Goal: Information Seeking & Learning: Understand process/instructions

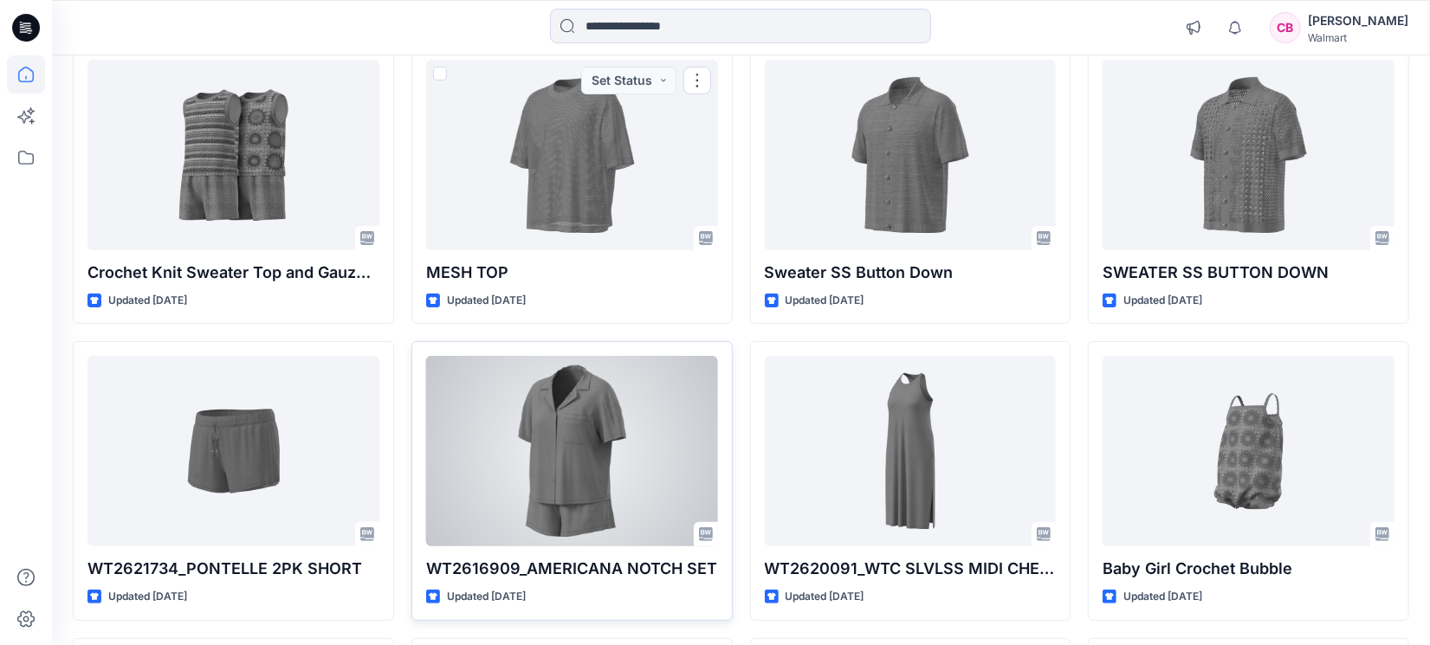
scroll to position [324, 0]
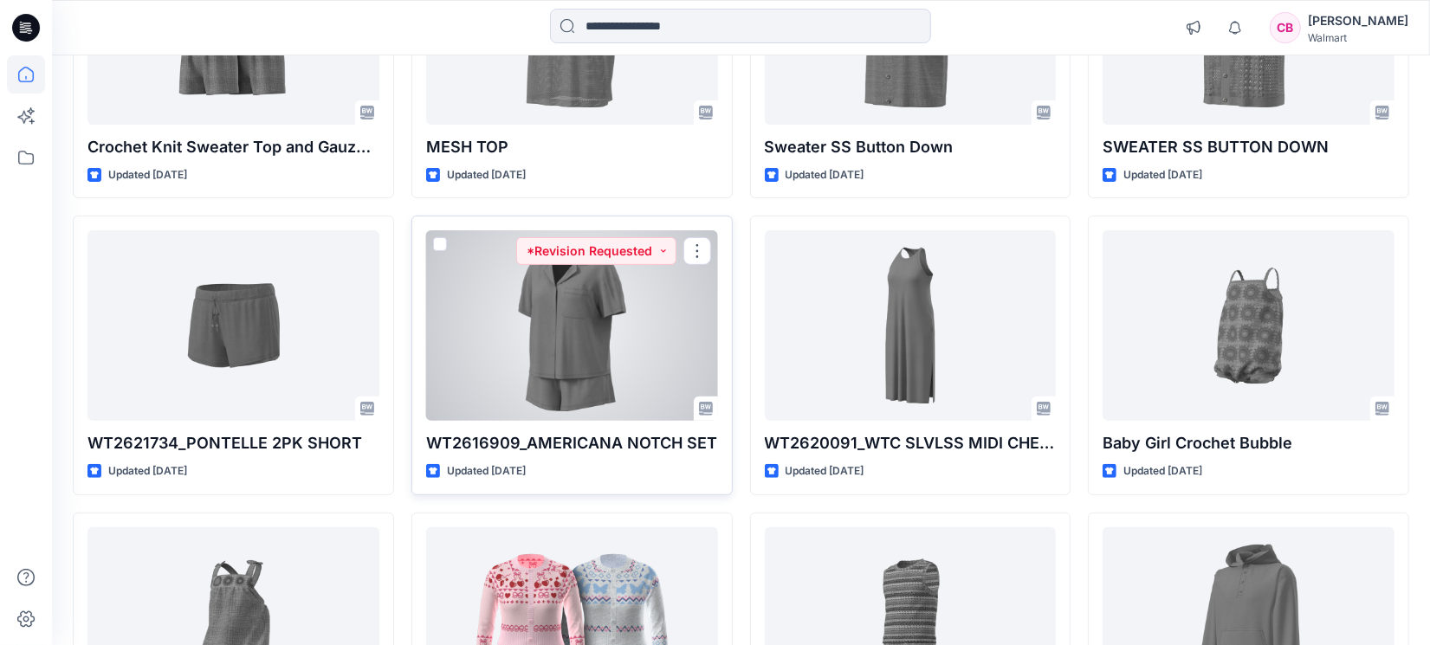
click at [569, 355] on div at bounding box center [572, 325] width 292 height 190
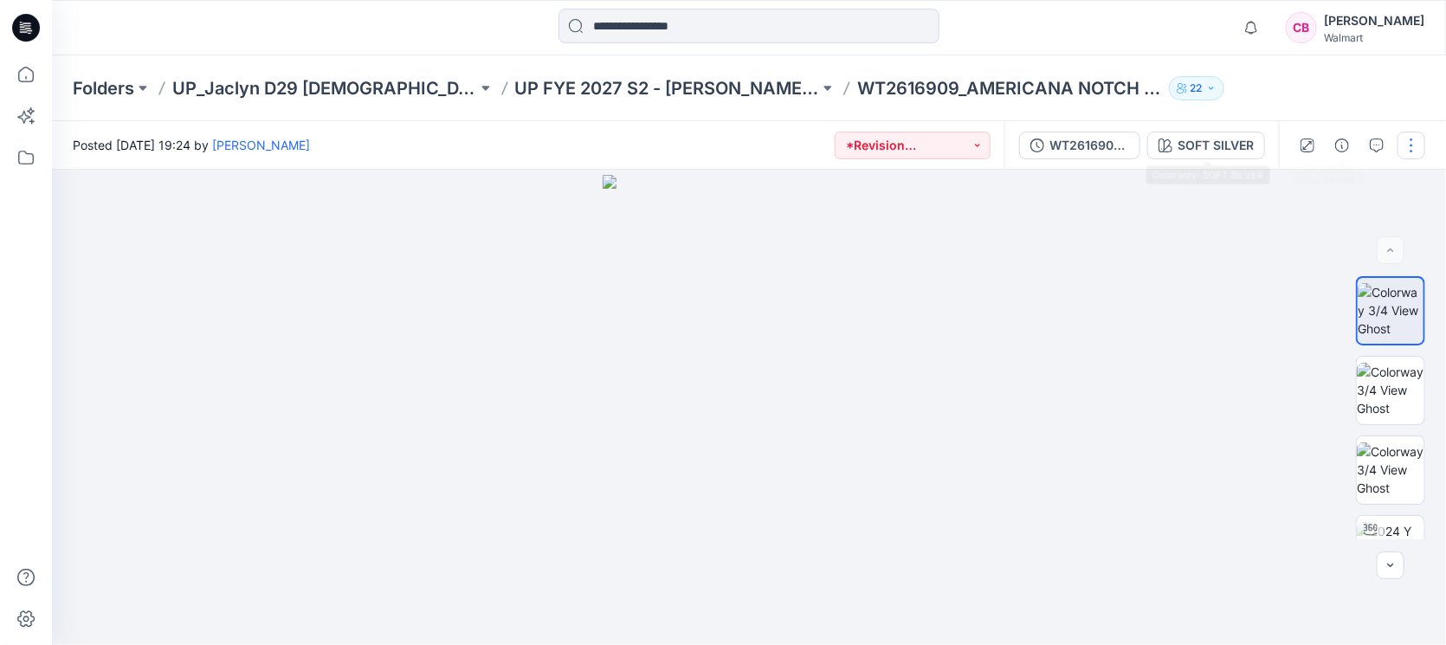
click at [1071, 147] on div "WT2616909_ADM_Rev 2_AMERICANA NOTCH SET" at bounding box center [1089, 145] width 80 height 19
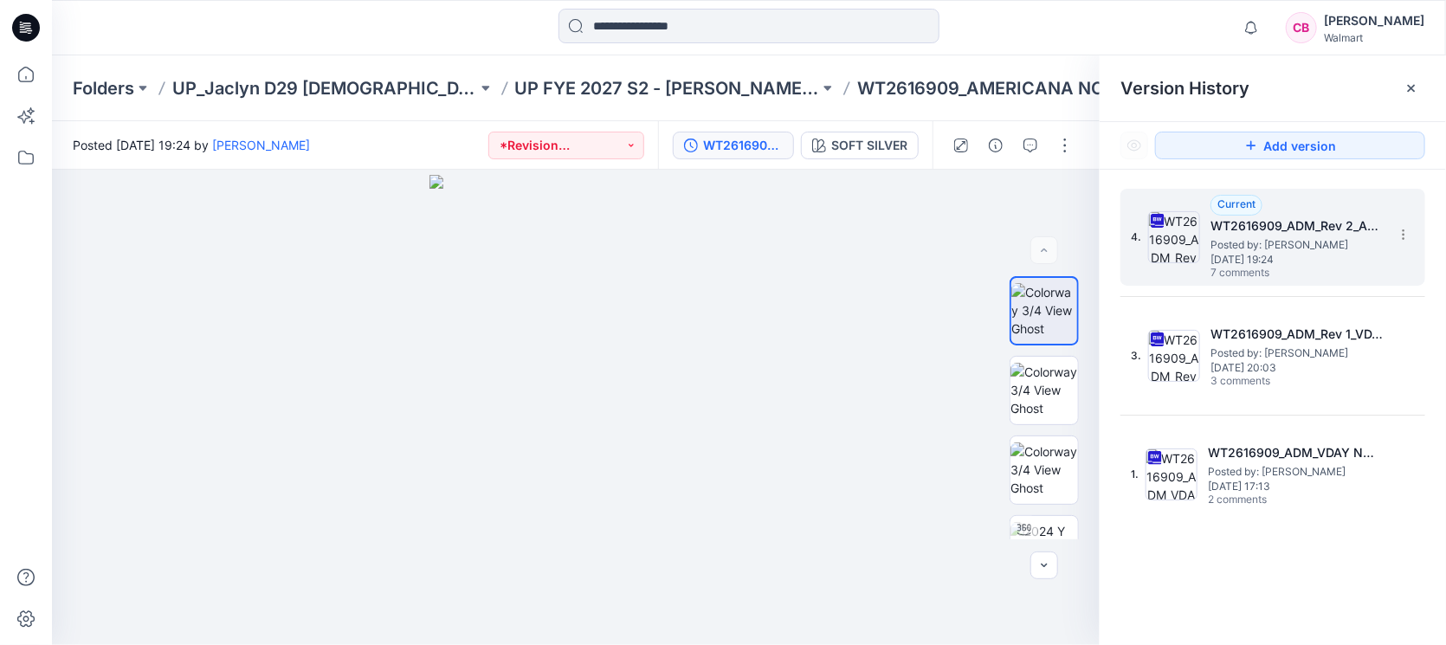
click at [1322, 243] on span "Posted by: [PERSON_NAME]" at bounding box center [1296, 244] width 173 height 17
click at [1414, 85] on icon at bounding box center [1411, 88] width 14 height 14
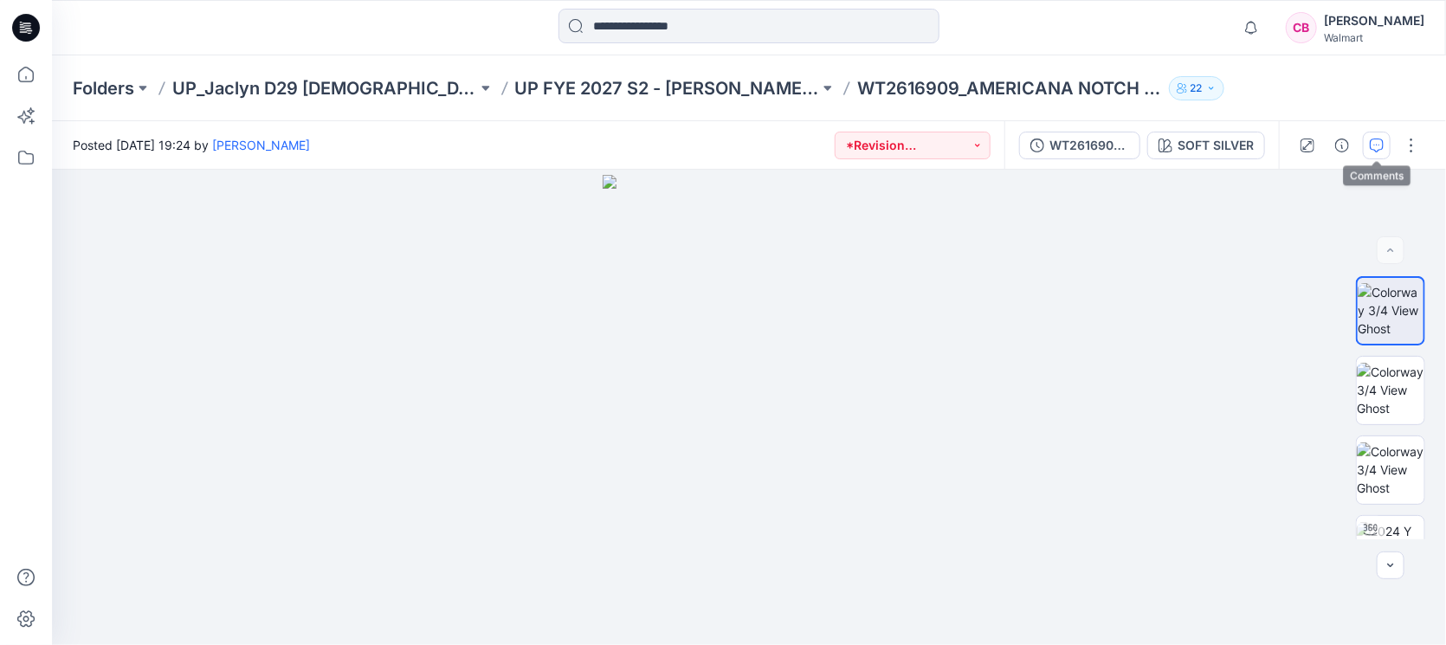
click at [1374, 140] on icon "button" at bounding box center [1377, 146] width 14 height 14
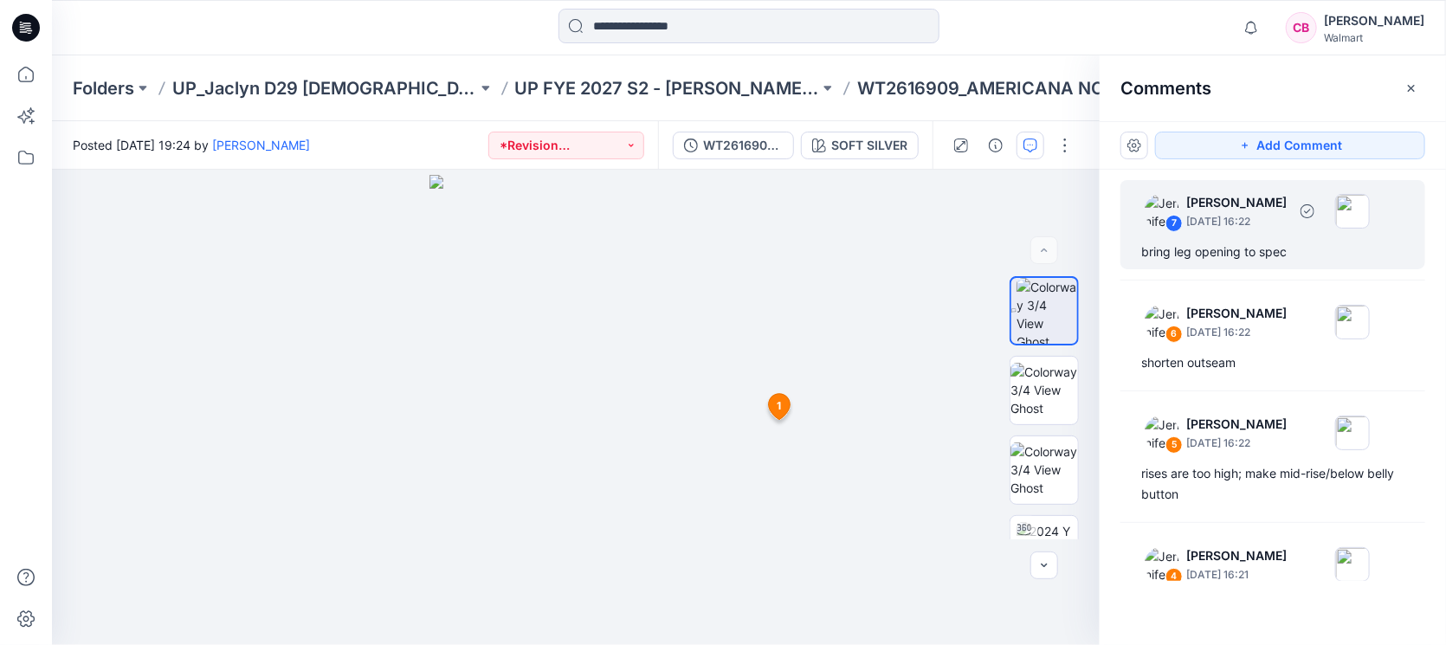
click at [1243, 243] on div "bring leg opening to spec" at bounding box center [1272, 252] width 263 height 21
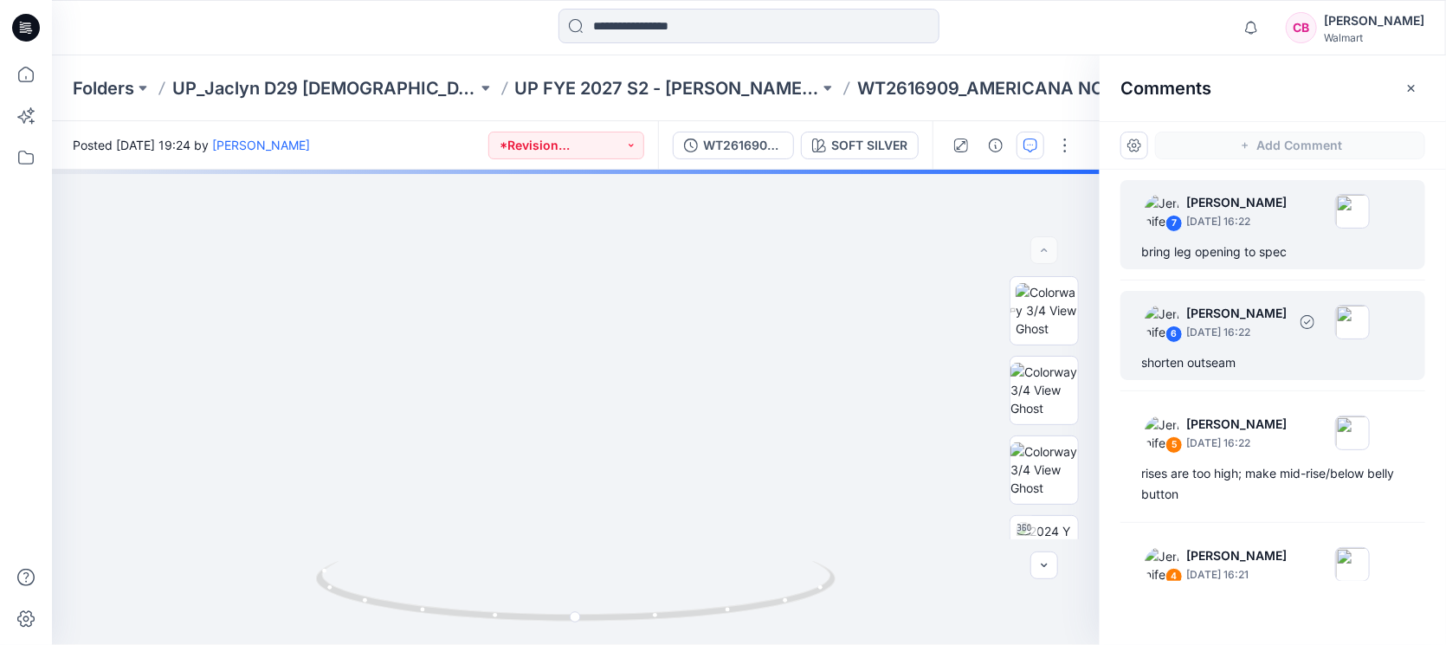
click at [1251, 355] on div "shorten outseam" at bounding box center [1272, 362] width 263 height 21
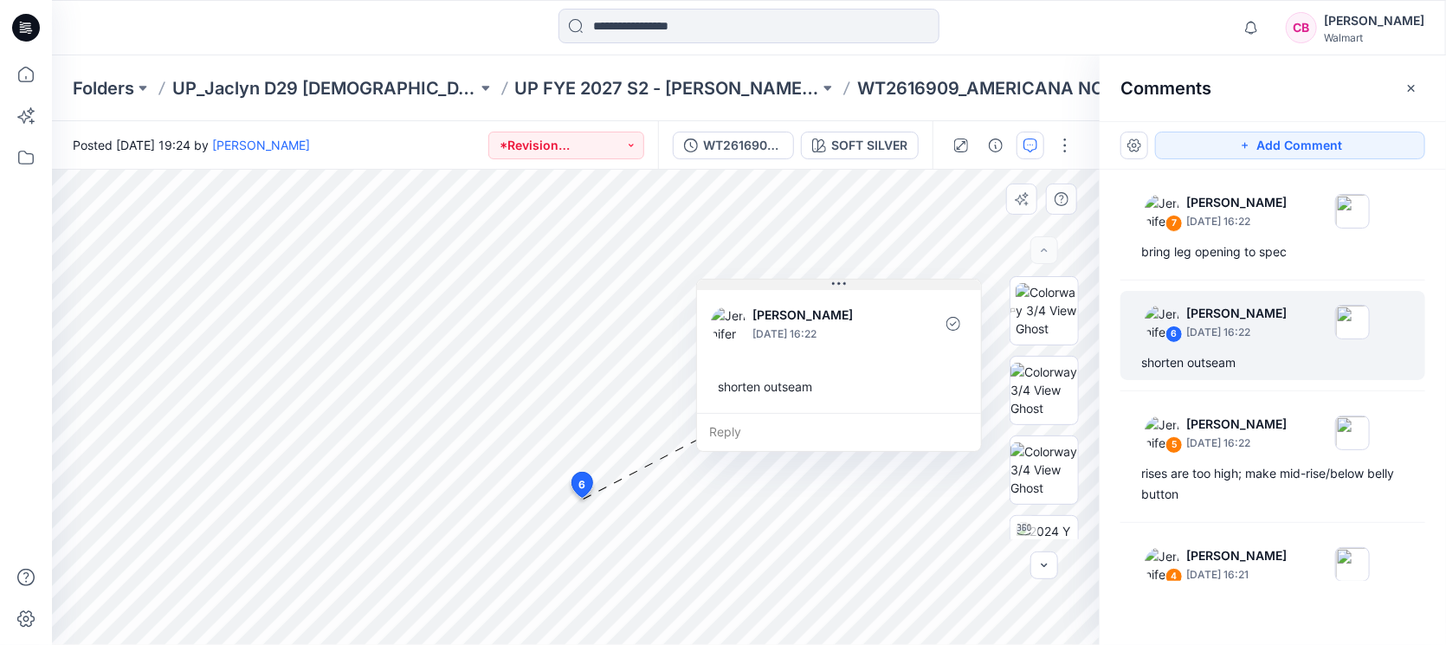
drag, startPoint x: 767, startPoint y: 298, endPoint x: 876, endPoint y: 285, distance: 109.9
click at [876, 285] on button at bounding box center [839, 285] width 284 height 10
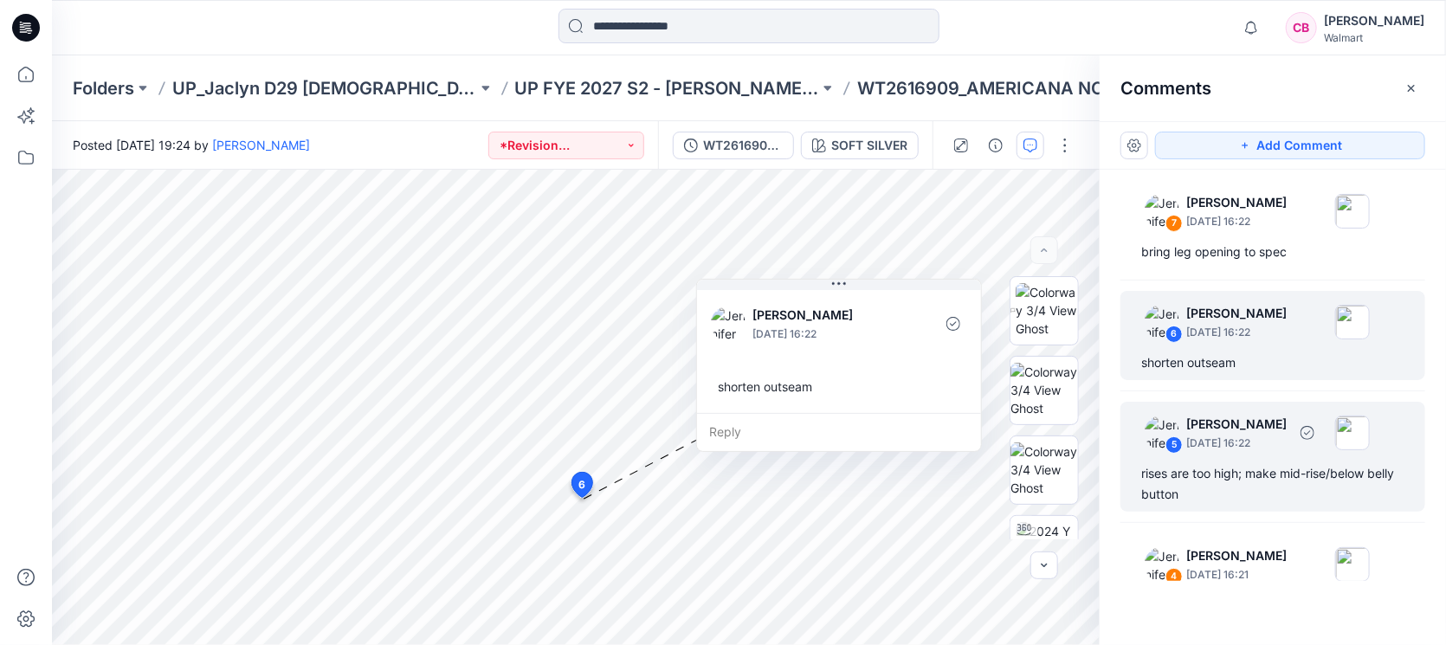
click at [1230, 460] on div "5 [PERSON_NAME] [DATE] 16:22 rises are too high; make mid-rise/below belly butt…" at bounding box center [1272, 457] width 305 height 110
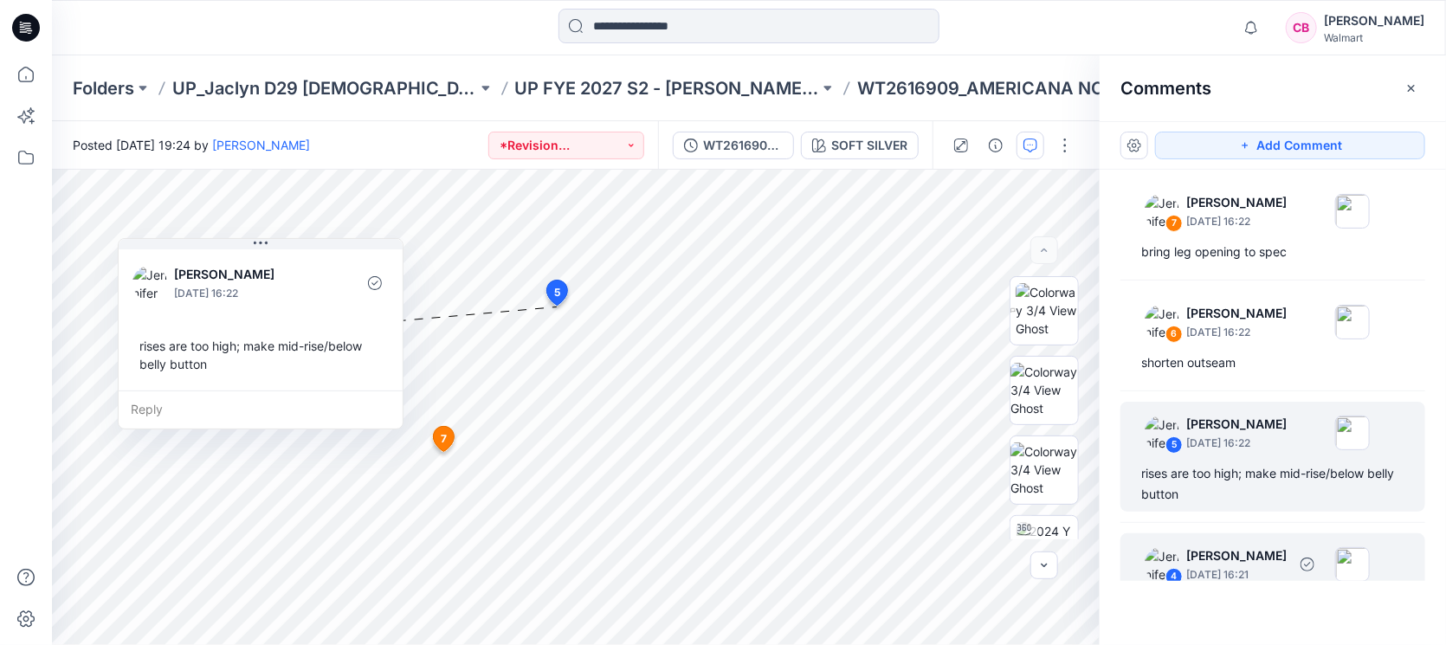
click at [1249, 230] on p "[DATE] 16:21" at bounding box center [1236, 221] width 100 height 17
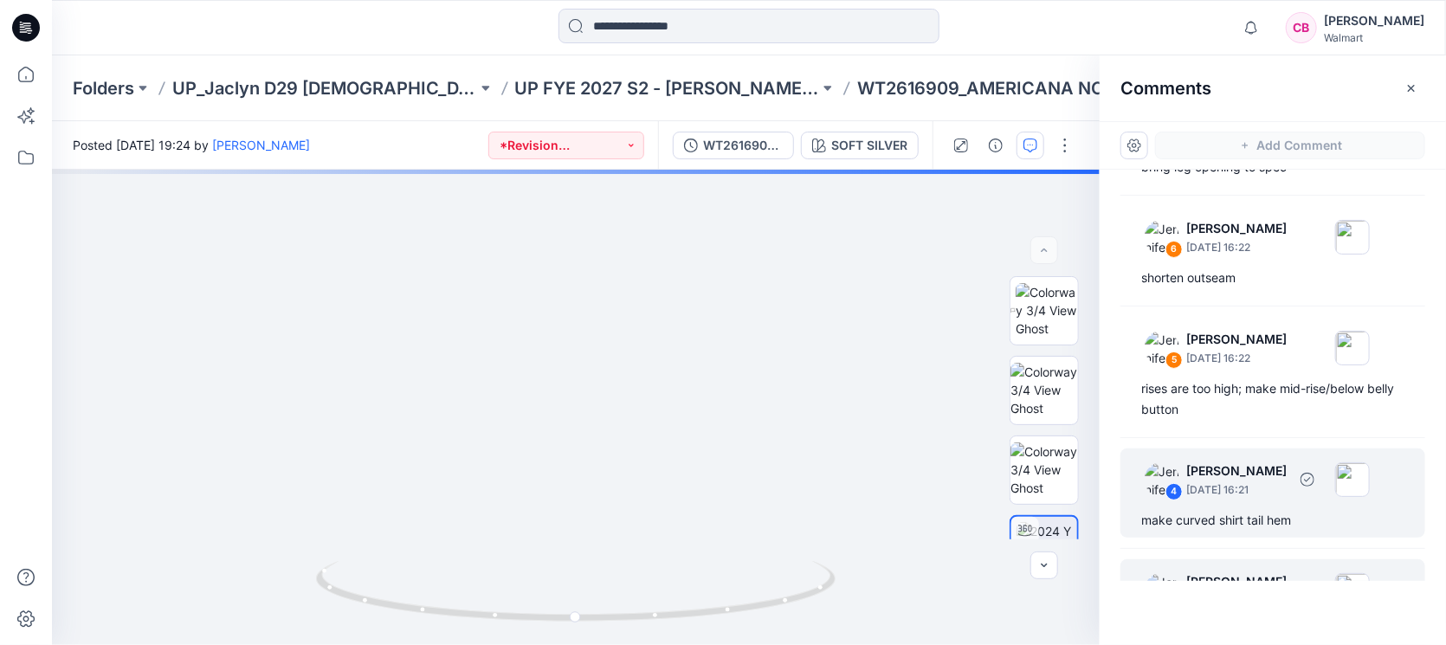
scroll to position [257, 0]
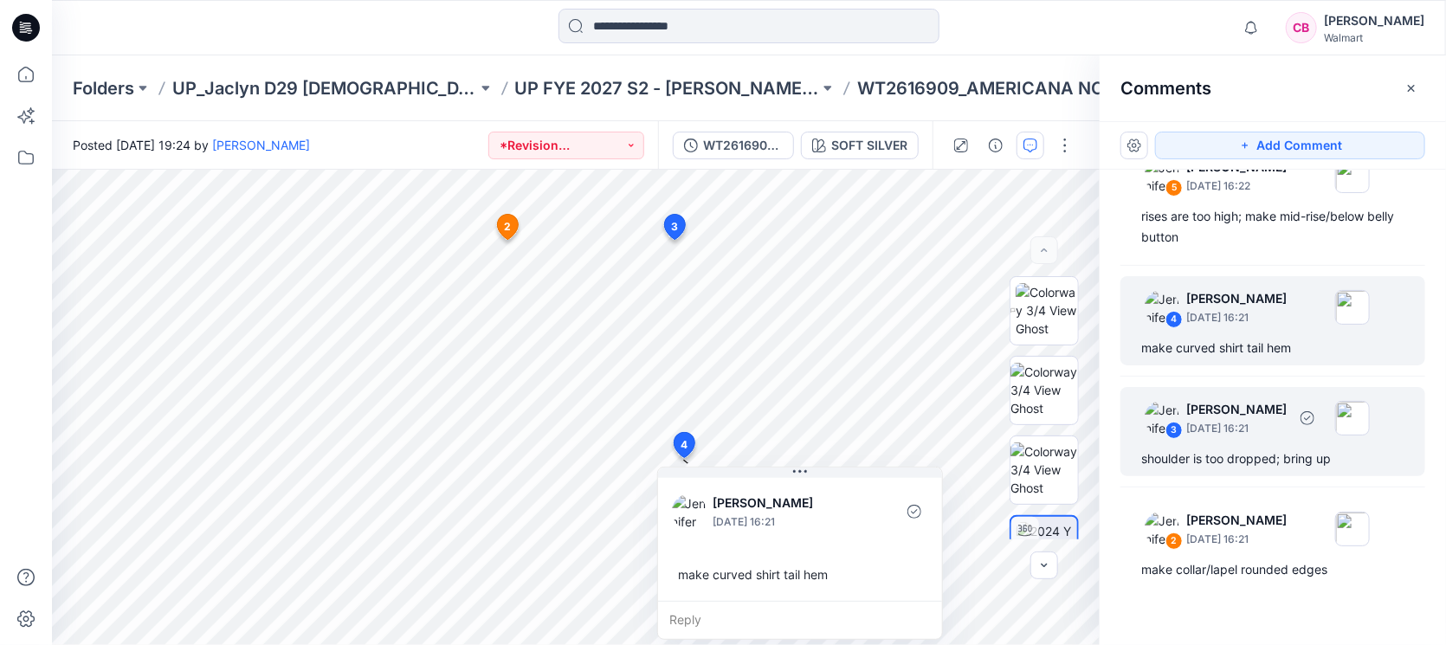
click at [1248, 453] on div "shoulder is too dropped; bring up" at bounding box center [1272, 459] width 263 height 21
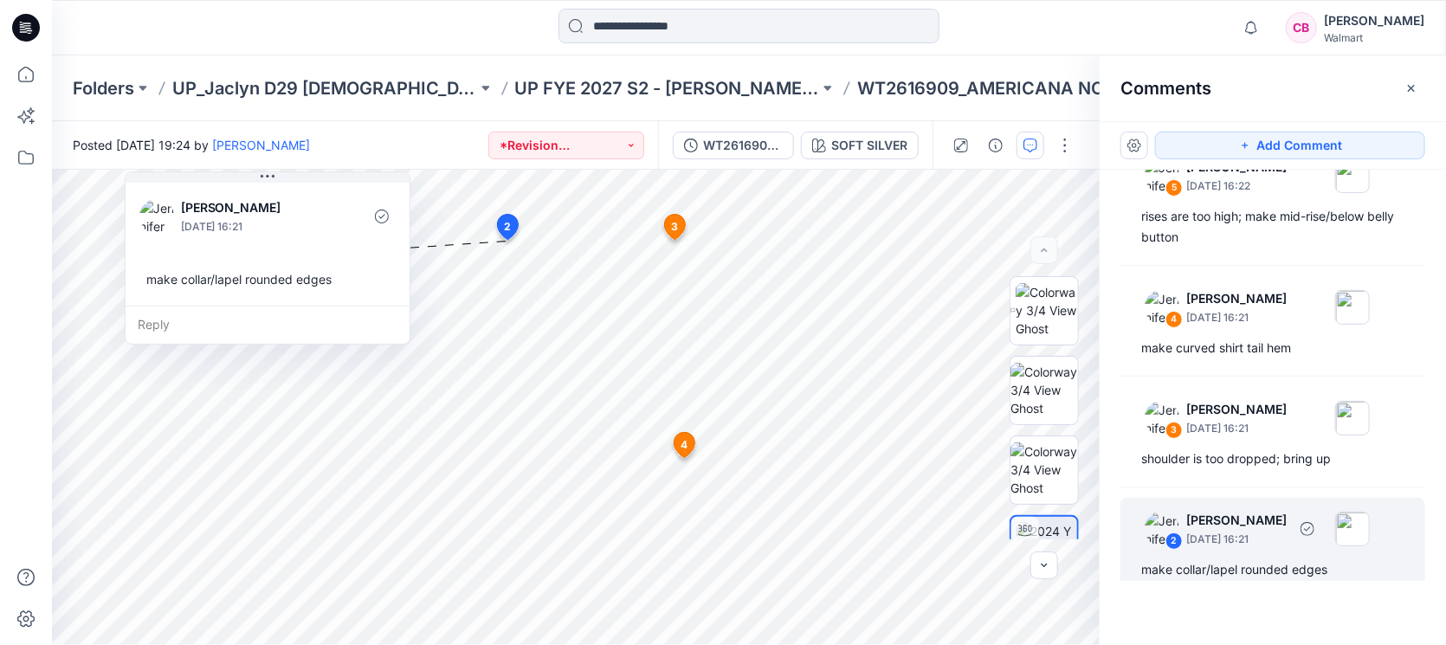
scroll to position [261, 0]
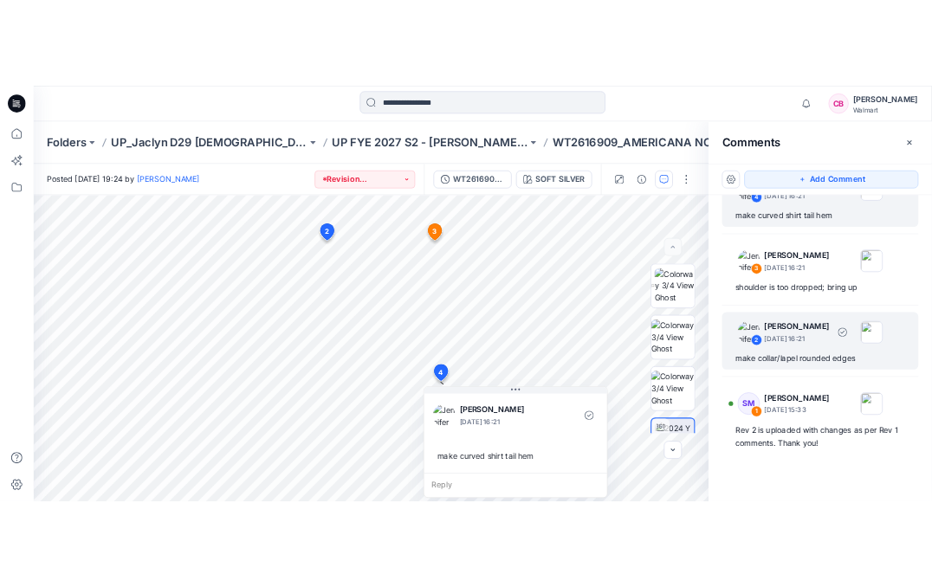
scroll to position [0, 0]
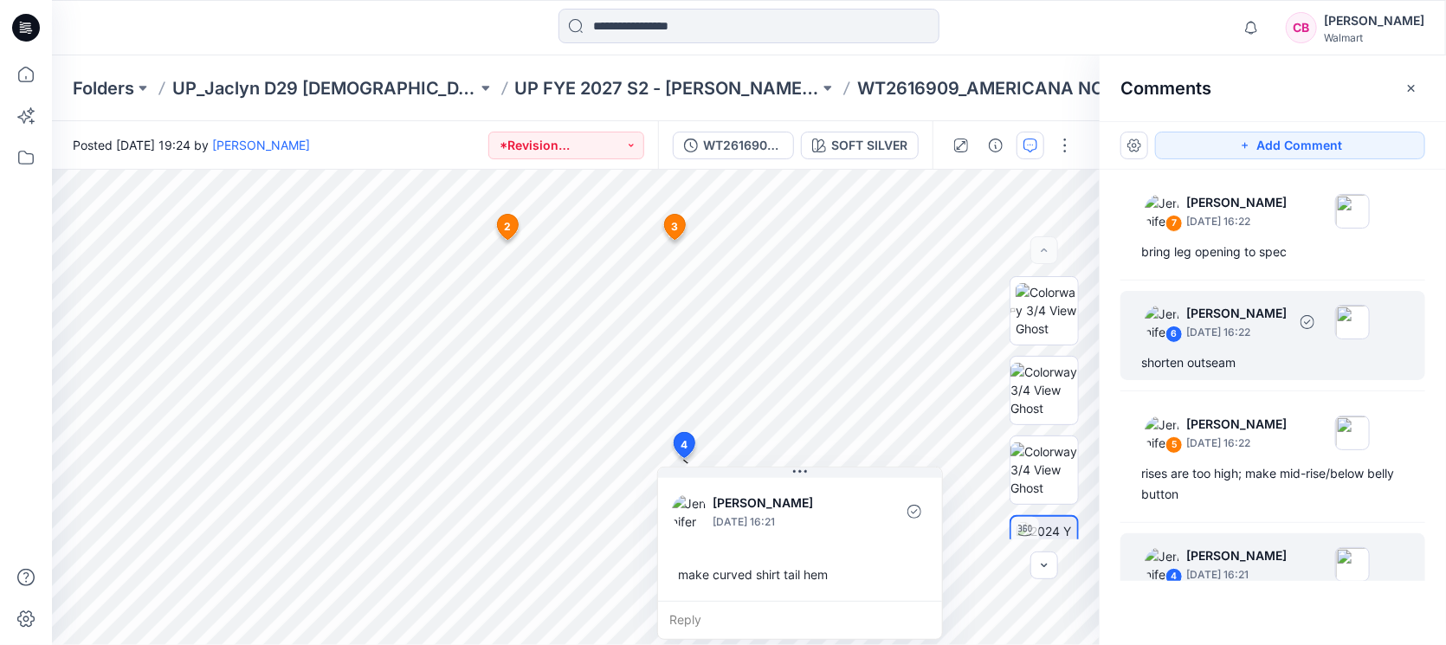
click at [1226, 352] on div "shorten outseam" at bounding box center [1272, 362] width 263 height 21
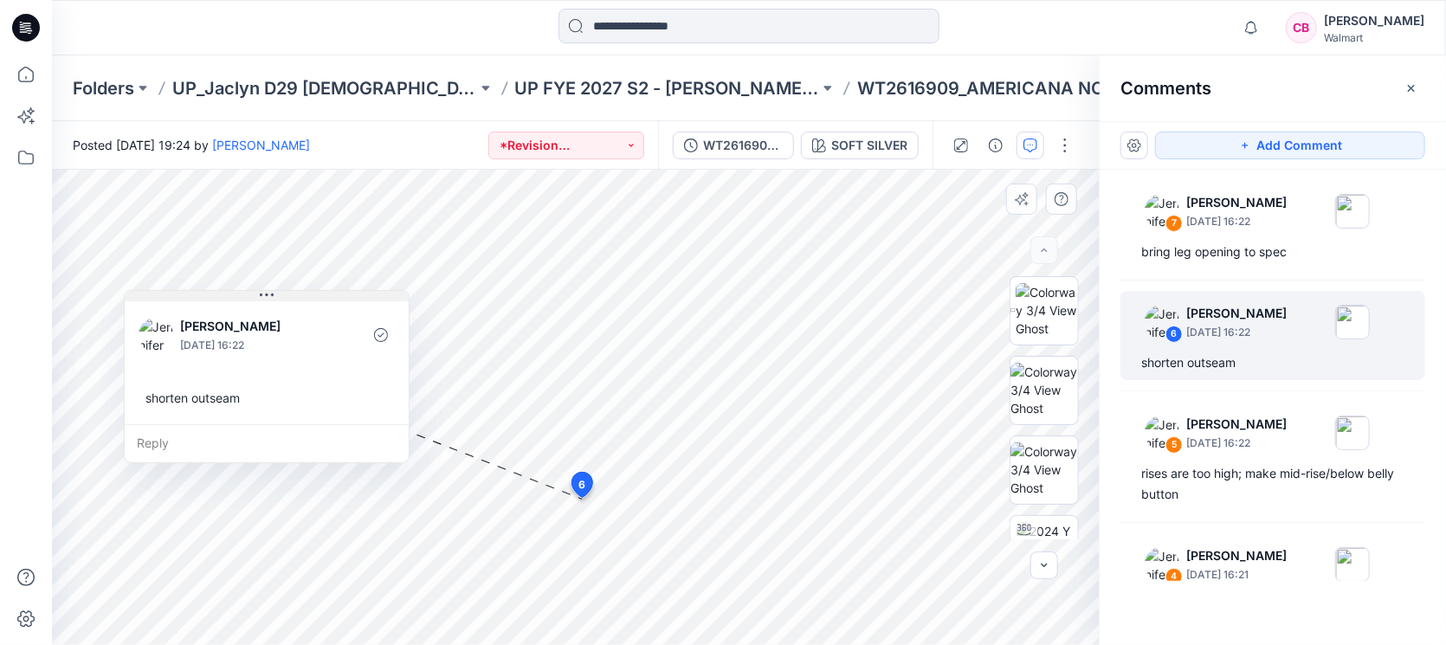
drag, startPoint x: 739, startPoint y: 511, endPoint x: 307, endPoint y: 294, distance: 482.5
click at [307, 294] on button at bounding box center [267, 296] width 284 height 10
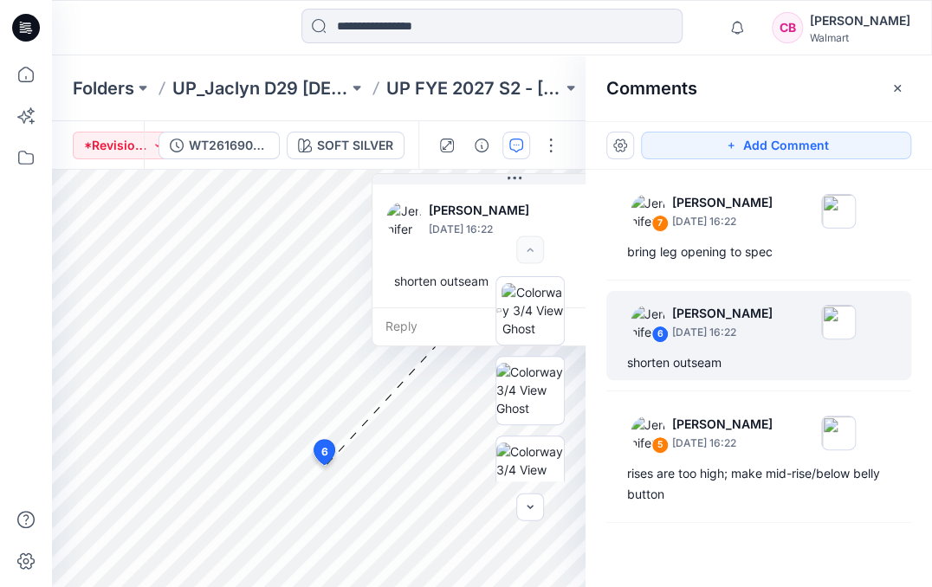
drag, startPoint x: 430, startPoint y: 264, endPoint x: 500, endPoint y: 134, distance: 147.2
click at [500, 134] on div "Posted [DATE] 19:24 by [PERSON_NAME] *Revision Requested WT2616909_ADM_Rev 2_AM…" at bounding box center [492, 354] width 880 height 466
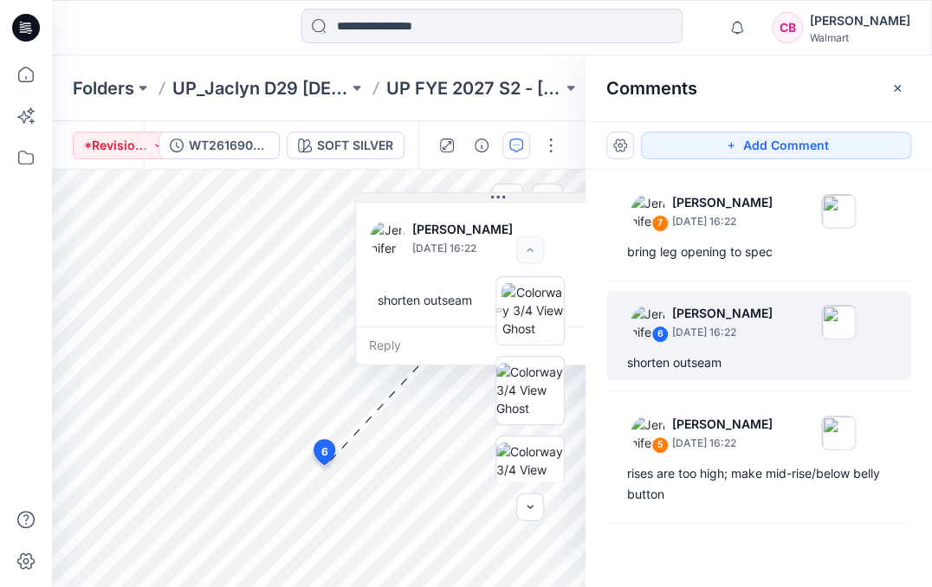
drag, startPoint x: 457, startPoint y: 174, endPoint x: 433, endPoint y: 193, distance: 30.8
click at [433, 193] on button at bounding box center [498, 198] width 284 height 10
